Goal: Task Accomplishment & Management: Use online tool/utility

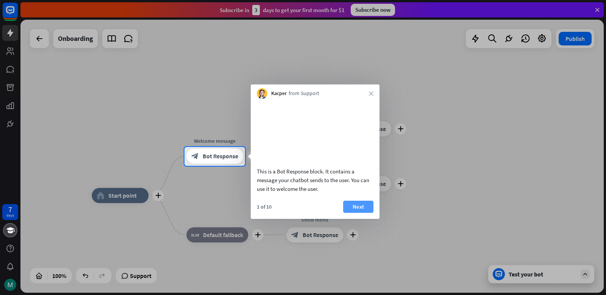
click at [362, 213] on button "Next" at bounding box center [358, 207] width 30 height 12
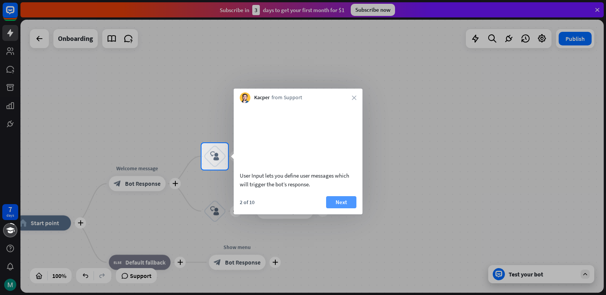
click at [350, 208] on button "Next" at bounding box center [341, 202] width 30 height 12
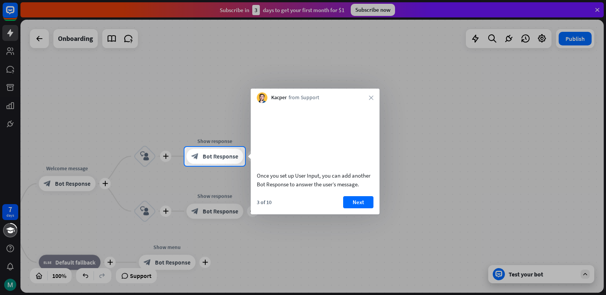
click at [352, 208] on button "Next" at bounding box center [358, 202] width 30 height 12
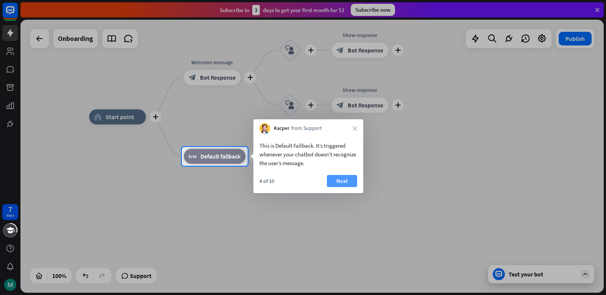
click at [350, 180] on button "Next" at bounding box center [342, 181] width 30 height 12
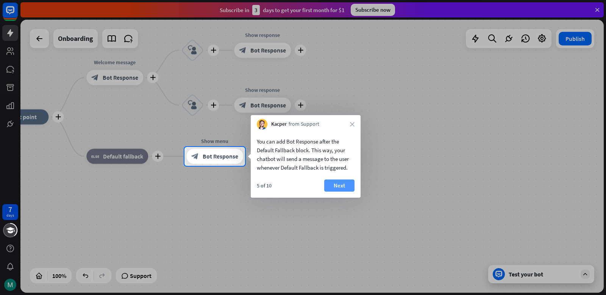
click at [341, 184] on button "Next" at bounding box center [339, 185] width 30 height 12
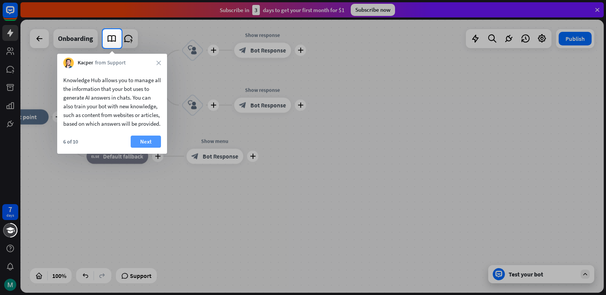
click at [146, 148] on button "Next" at bounding box center [146, 142] width 30 height 12
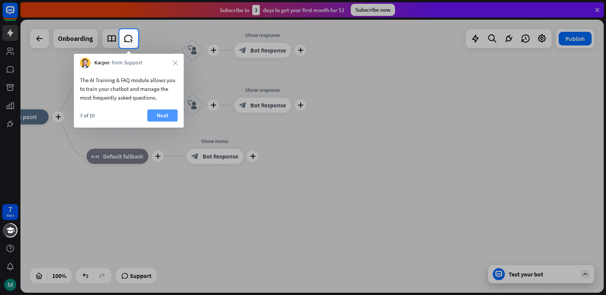
click at [168, 114] on button "Next" at bounding box center [162, 115] width 30 height 12
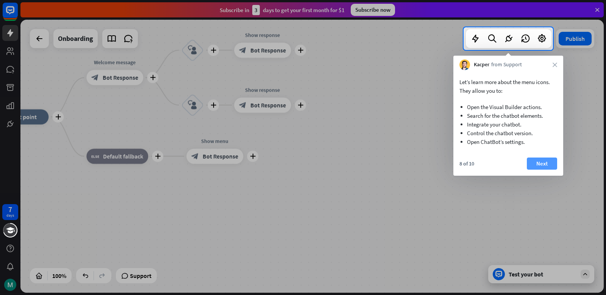
click at [545, 164] on button "Next" at bounding box center [542, 164] width 30 height 12
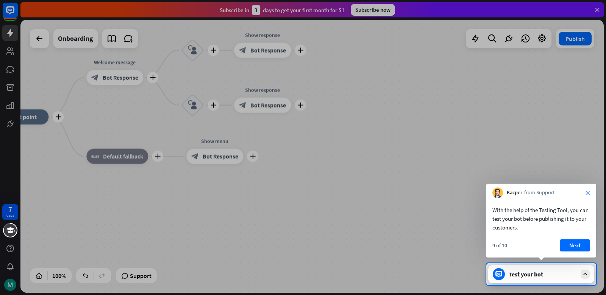
click at [588, 192] on icon "close" at bounding box center [587, 192] width 5 height 5
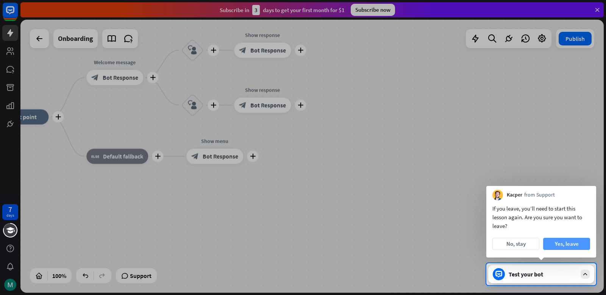
click at [557, 246] on button "Yes, leave" at bounding box center [566, 244] width 47 height 12
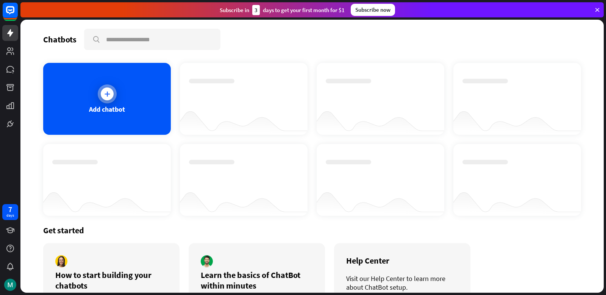
click at [108, 94] on icon at bounding box center [107, 94] width 8 height 8
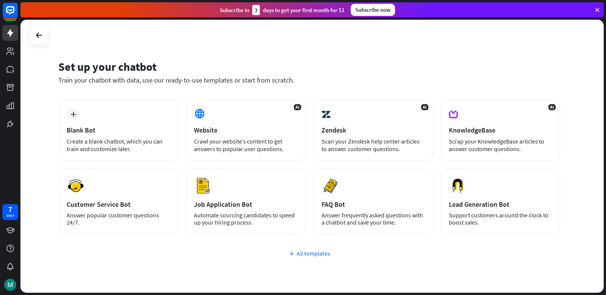
click at [325, 254] on div "All templates" at bounding box center [309, 254] width 502 height 8
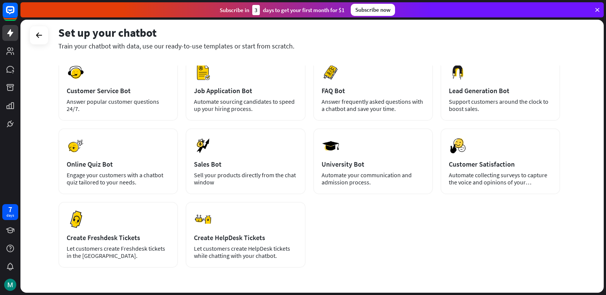
scroll to position [142, 0]
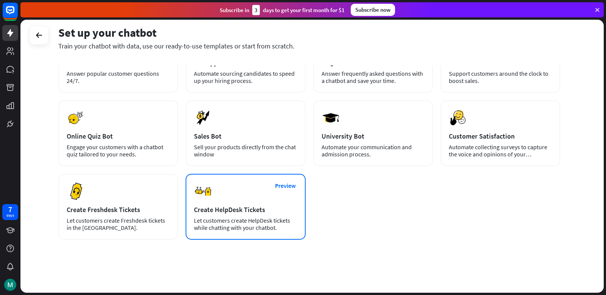
click at [262, 202] on div "Preview Create HelpDesk Tickets Let customers create HelpDesk tickets while cha…" at bounding box center [246, 207] width 120 height 66
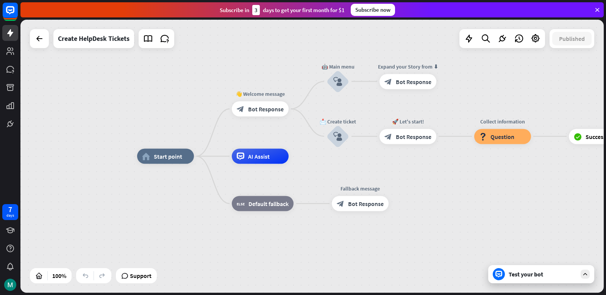
click at [285, 247] on div "home_2 Start point 👋 Welcome message block_bot_response Bot Response 🤖 Main men…" at bounding box center [428, 292] width 583 height 273
click at [337, 79] on icon "block_user_input" at bounding box center [337, 81] width 9 height 9
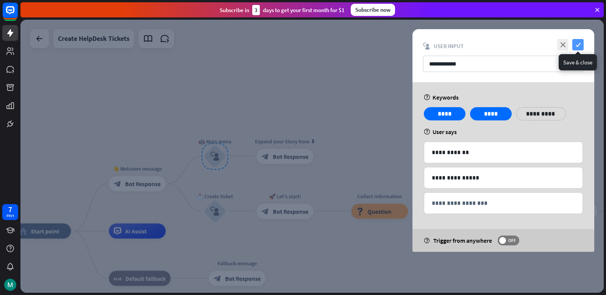
click at [578, 44] on icon "check" at bounding box center [577, 44] width 11 height 11
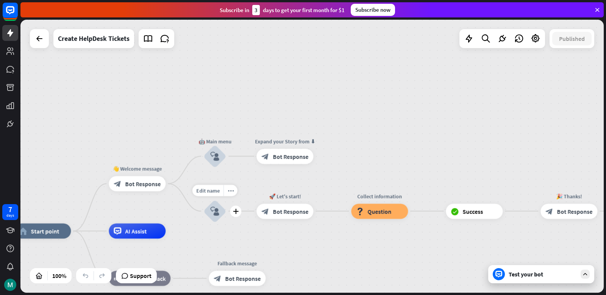
click at [216, 213] on icon "block_user_input" at bounding box center [214, 211] width 9 height 9
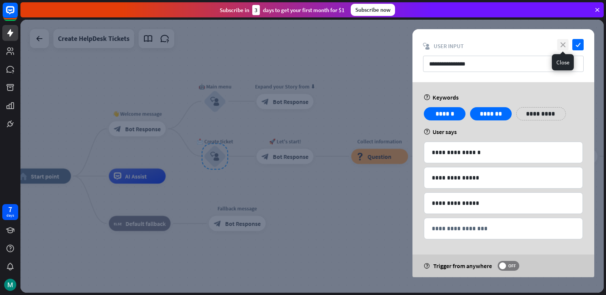
click at [564, 44] on icon "close" at bounding box center [562, 44] width 11 height 11
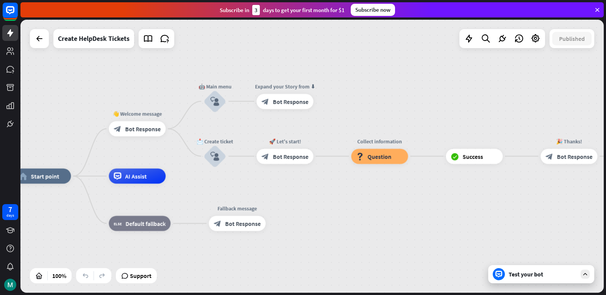
click at [534, 275] on div "Test your bot" at bounding box center [543, 274] width 68 height 8
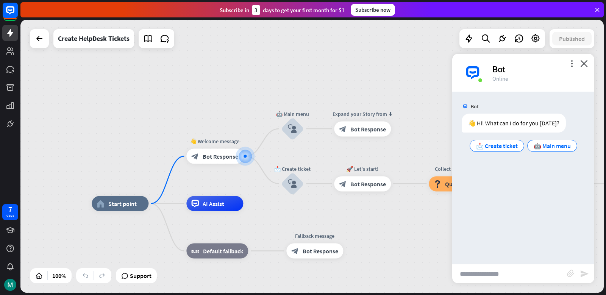
click at [390, 11] on div "Subscribe now" at bounding box center [373, 10] width 44 height 12
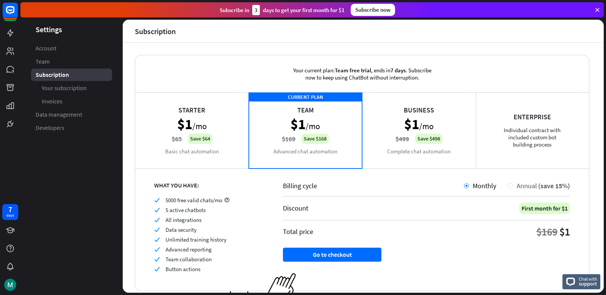
click at [508, 185] on div at bounding box center [510, 185] width 5 height 5
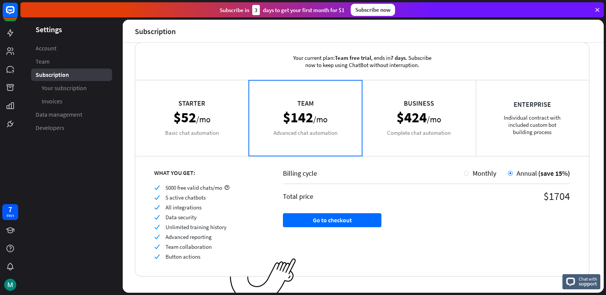
scroll to position [23, 0]
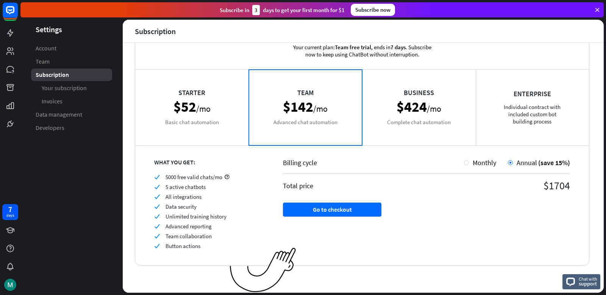
click at [232, 114] on div "Starter $52 /mo Basic chat automation" at bounding box center [192, 107] width 114 height 76
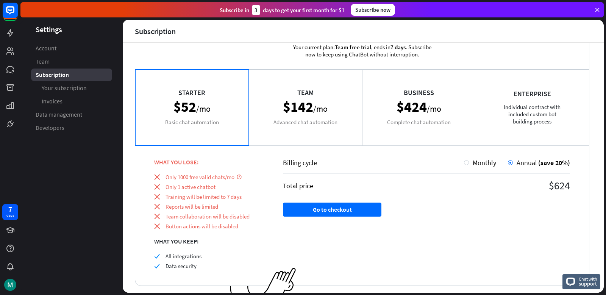
click at [599, 10] on icon at bounding box center [597, 9] width 7 height 7
